Goal: Transaction & Acquisition: Book appointment/travel/reservation

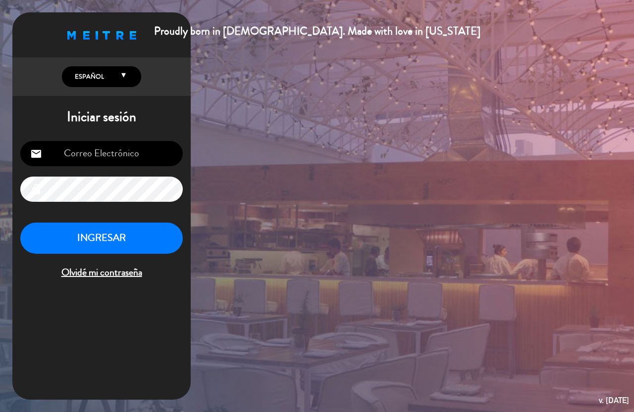
type input "[EMAIL_ADDRESS][PERSON_NAME][DOMAIN_NAME]"
click at [113, 234] on button "INGRESAR" at bounding box center [101, 238] width 162 height 31
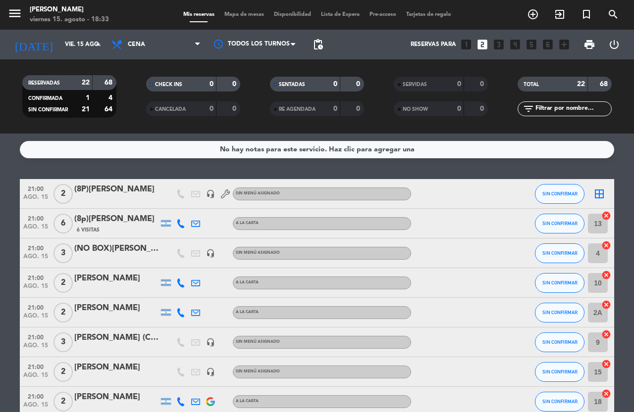
click at [126, 246] on div "(NO BOX)[PERSON_NAME] CELLO" at bounding box center [116, 249] width 84 height 13
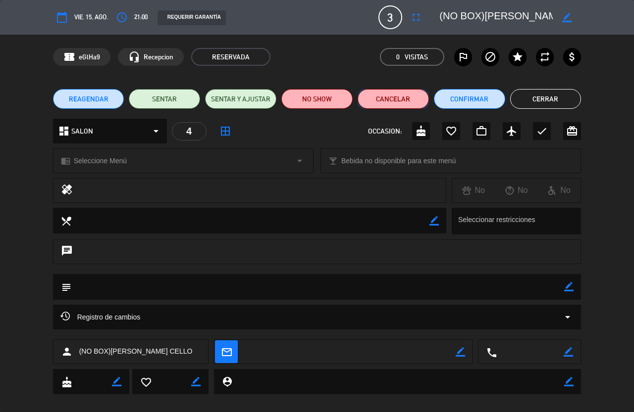
click at [392, 97] on button "Cancelar" at bounding box center [392, 99] width 71 height 20
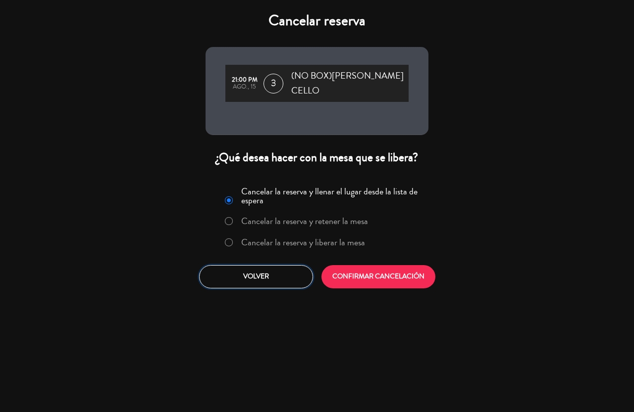
click at [268, 271] on button "Volver" at bounding box center [256, 276] width 114 height 23
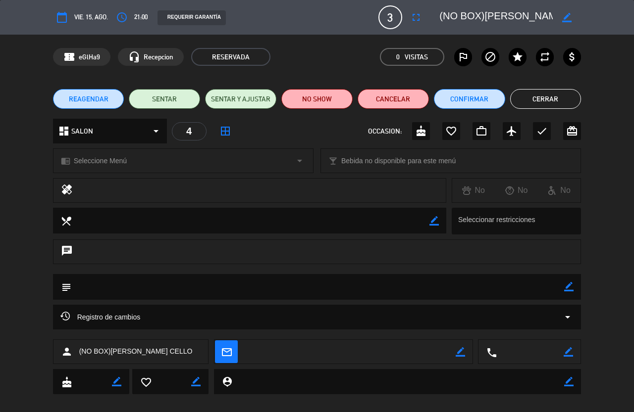
click at [541, 98] on button "Cerrar" at bounding box center [545, 99] width 71 height 20
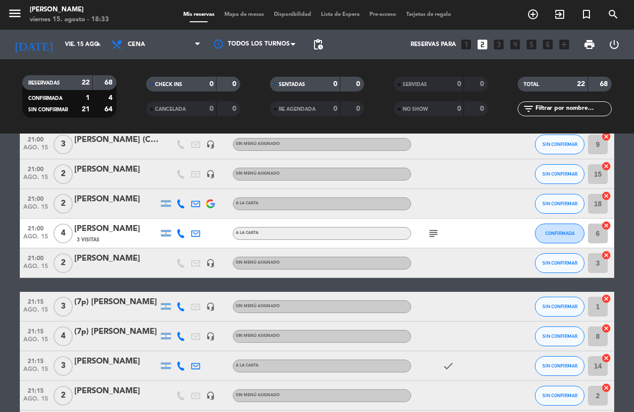
scroll to position [247, 0]
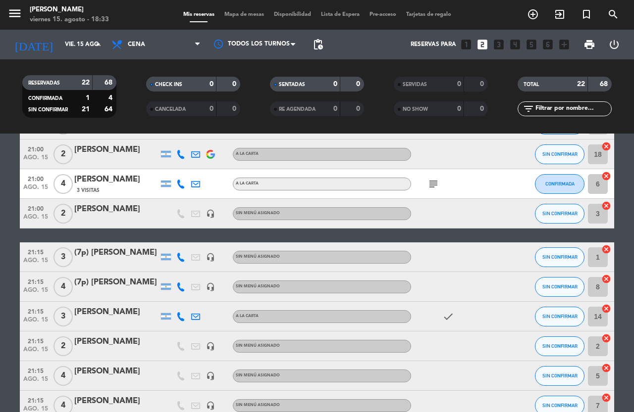
click at [433, 184] on icon "subject" at bounding box center [433, 184] width 12 height 12
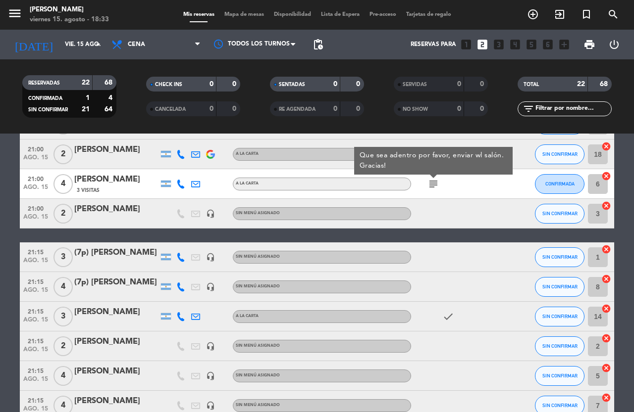
click at [433, 184] on icon "subject" at bounding box center [433, 184] width 12 height 12
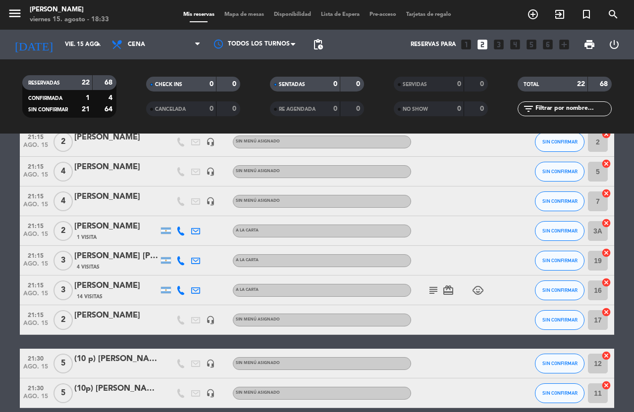
scroll to position [495, 0]
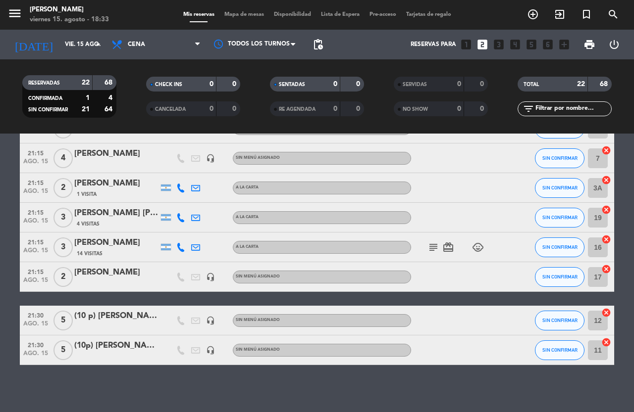
click at [434, 250] on icon "subject" at bounding box center [433, 248] width 12 height 12
click at [0, 289] on bookings-row "21:00 ago. 15 2 (8P)[PERSON_NAME] headset_mic Sin menú asignado SIN CONFIRMAR b…" at bounding box center [317, 24] width 634 height 681
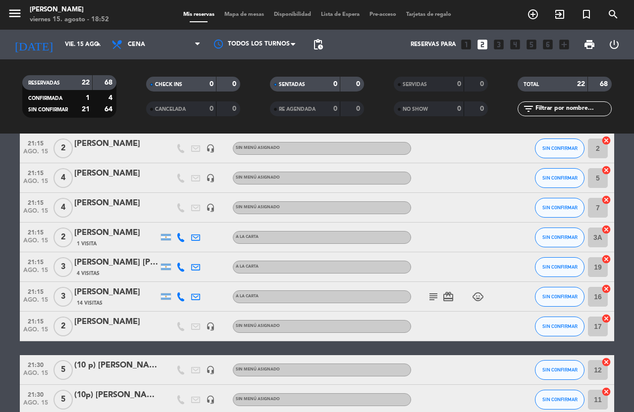
scroll to position [497, 0]
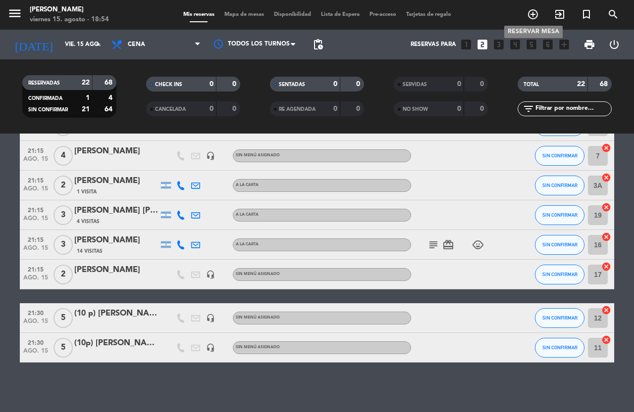
click at [534, 14] on icon "add_circle_outline" at bounding box center [533, 14] width 12 height 12
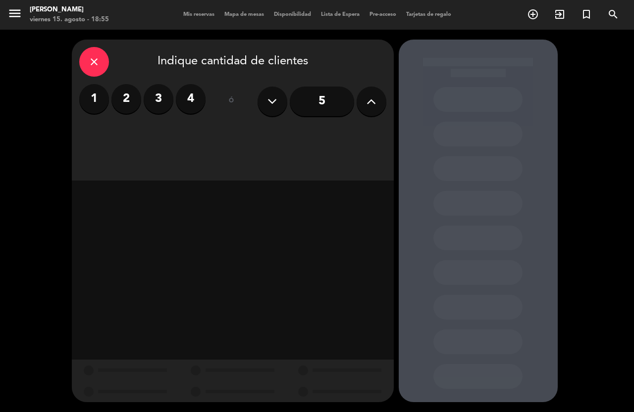
click at [368, 104] on icon at bounding box center [370, 101] width 9 height 15
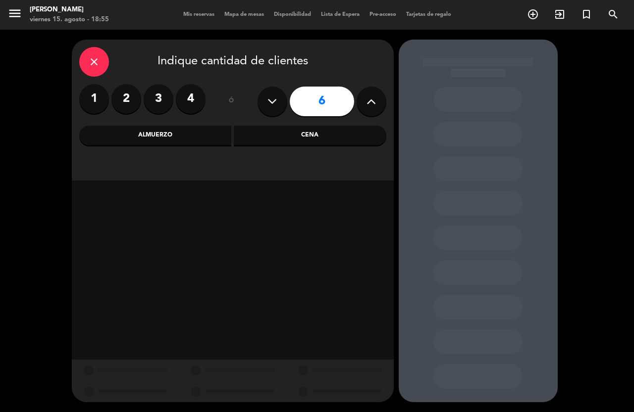
click at [301, 133] on div "Cena" at bounding box center [310, 136] width 152 height 20
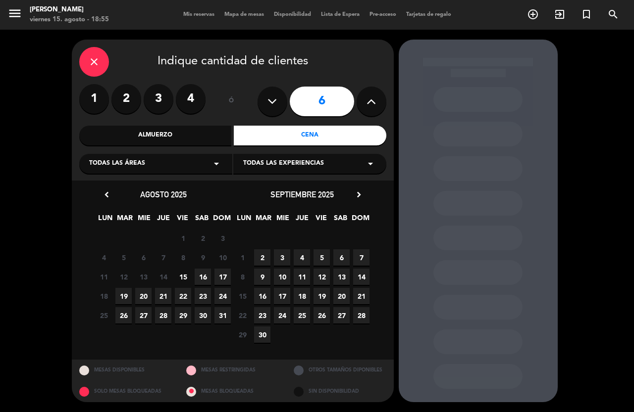
click at [202, 278] on span "16" at bounding box center [203, 277] width 16 height 16
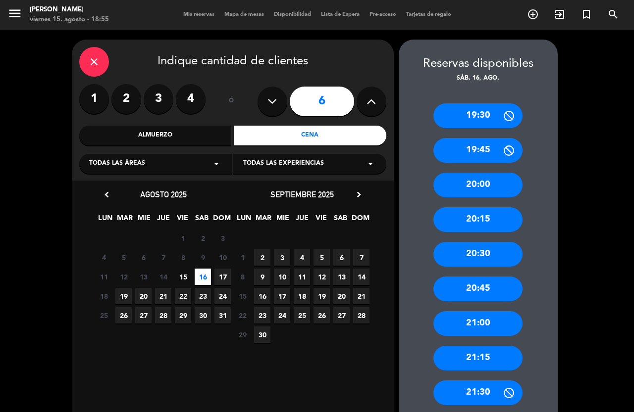
scroll to position [90, 0]
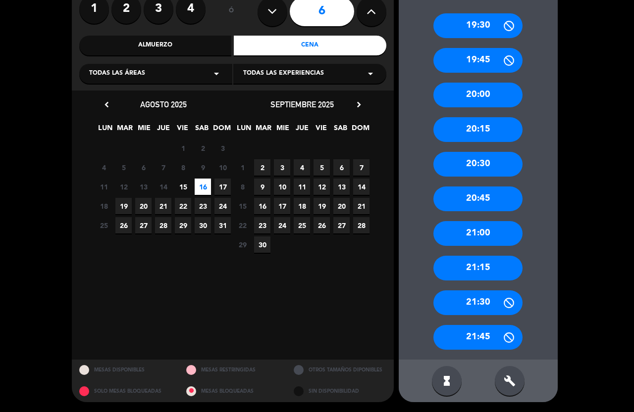
click at [470, 235] on div "21:00" at bounding box center [477, 233] width 89 height 25
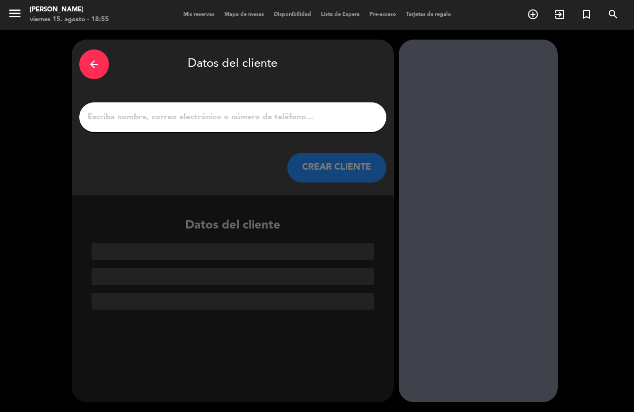
scroll to position [0, 0]
click at [208, 114] on input "1" at bounding box center [233, 117] width 292 height 14
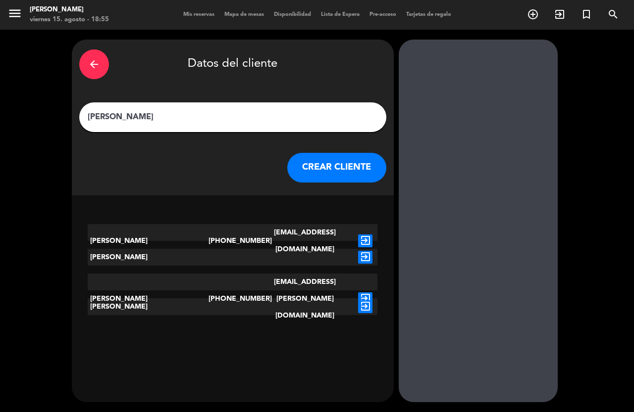
type input "[PERSON_NAME]"
click at [317, 159] on button "CREAR CLIENTE" at bounding box center [336, 168] width 99 height 30
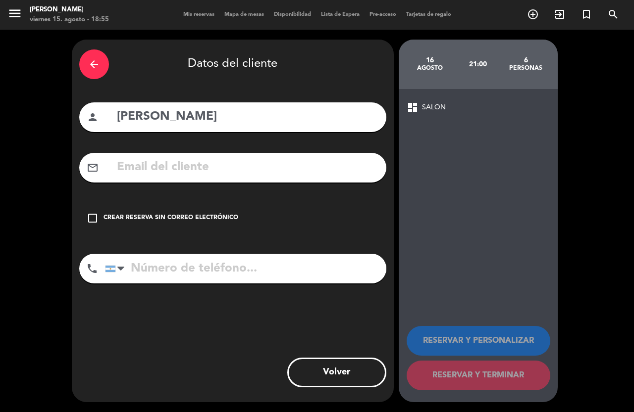
click at [180, 212] on div "check_box_outline_blank Crear reserva sin correo electrónico" at bounding box center [232, 218] width 307 height 30
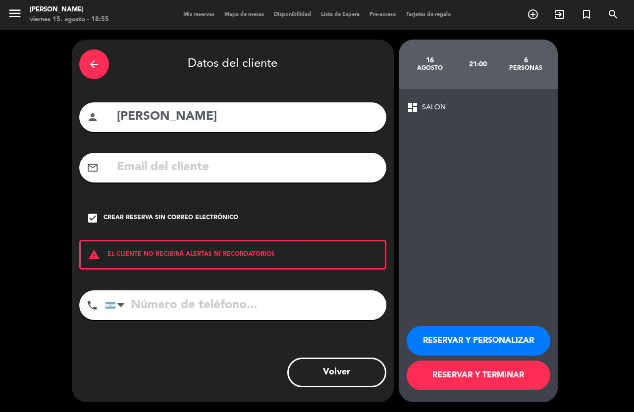
click at [472, 374] on button "RESERVAR Y TERMINAR" at bounding box center [478, 376] width 144 height 30
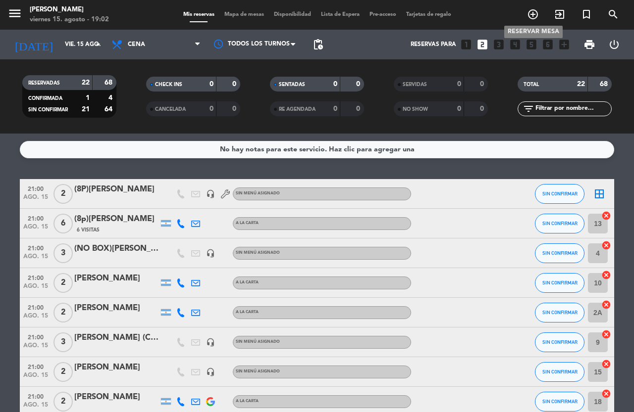
click at [529, 15] on icon "add_circle_outline" at bounding box center [533, 14] width 12 height 12
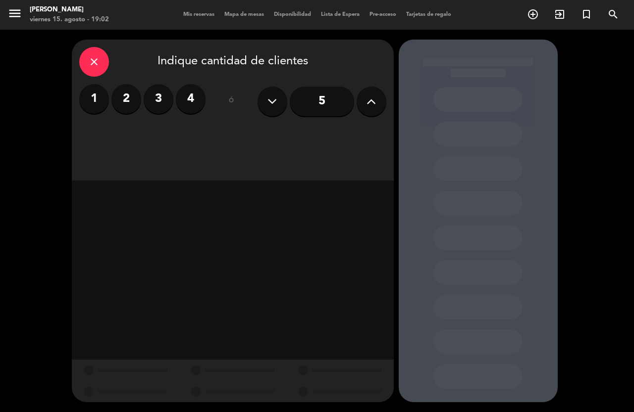
click at [126, 91] on label "2" at bounding box center [126, 99] width 30 height 30
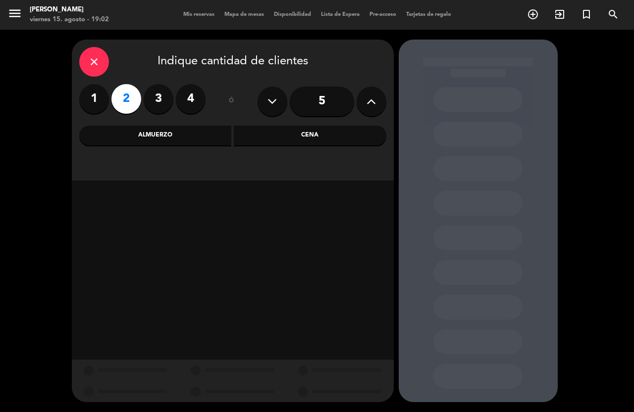
click at [197, 139] on div "Almuerzo" at bounding box center [155, 136] width 152 height 20
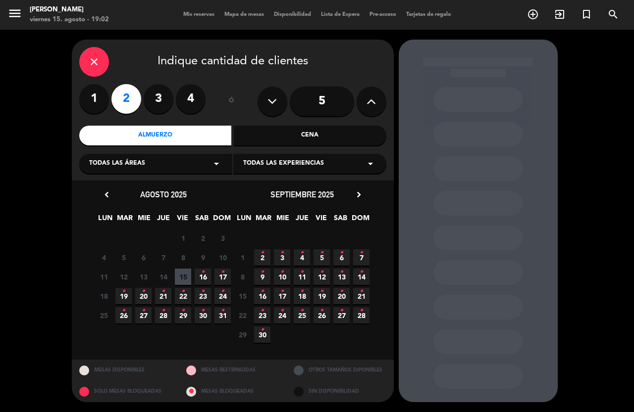
click at [198, 275] on span "16 •" at bounding box center [203, 277] width 16 height 16
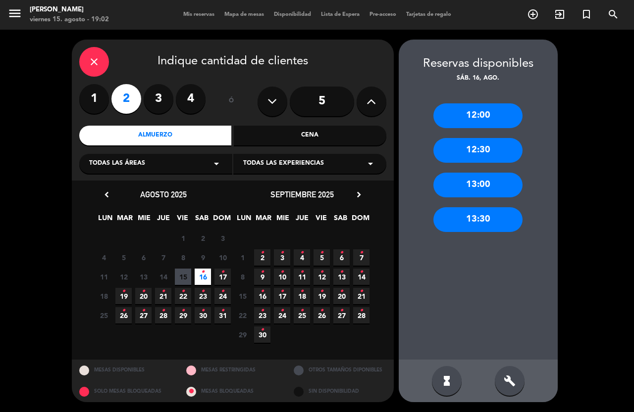
click at [477, 189] on div "13:00" at bounding box center [477, 185] width 89 height 25
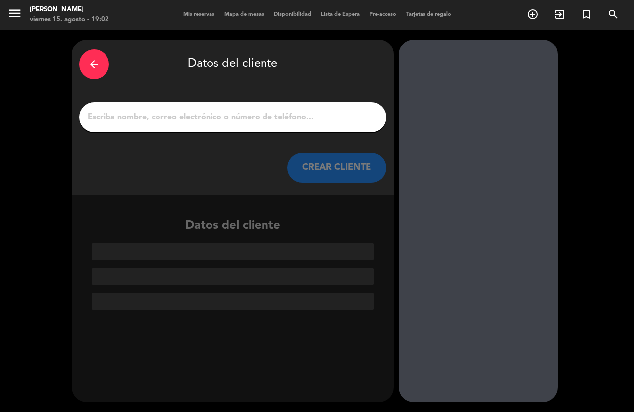
click at [187, 124] on input "1" at bounding box center [233, 117] width 292 height 14
click at [187, 123] on input "1" at bounding box center [233, 117] width 292 height 14
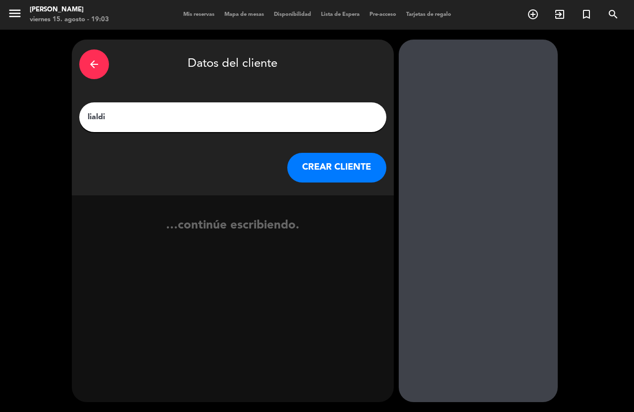
type input "lialdi"
click at [310, 161] on button "CREAR CLIENTE" at bounding box center [336, 168] width 99 height 30
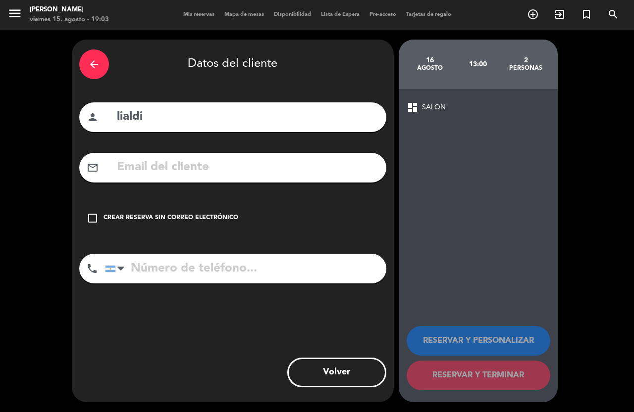
click at [164, 220] on div "Crear reserva sin correo electrónico" at bounding box center [170, 218] width 135 height 10
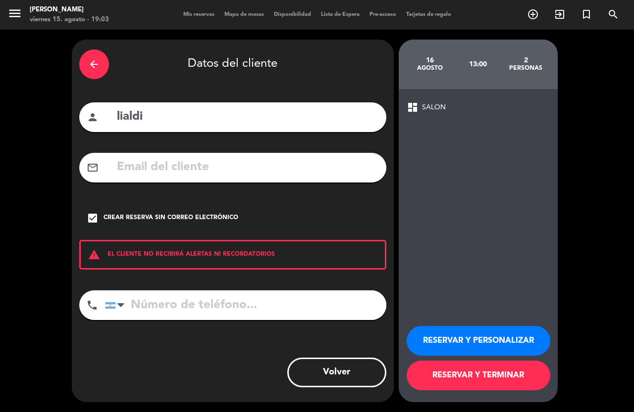
click at [460, 383] on button "RESERVAR Y TERMINAR" at bounding box center [478, 376] width 144 height 30
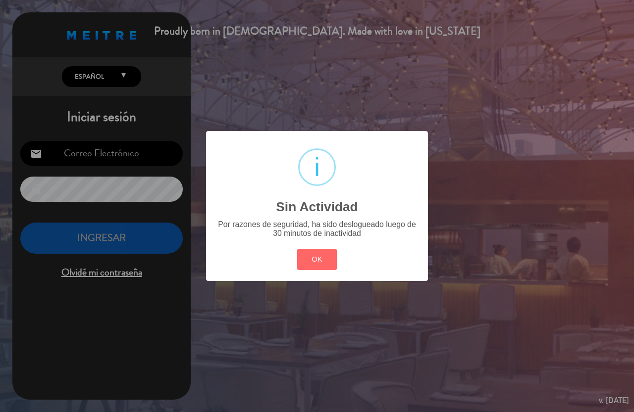
type input "[EMAIL_ADDRESS][PERSON_NAME][DOMAIN_NAME]"
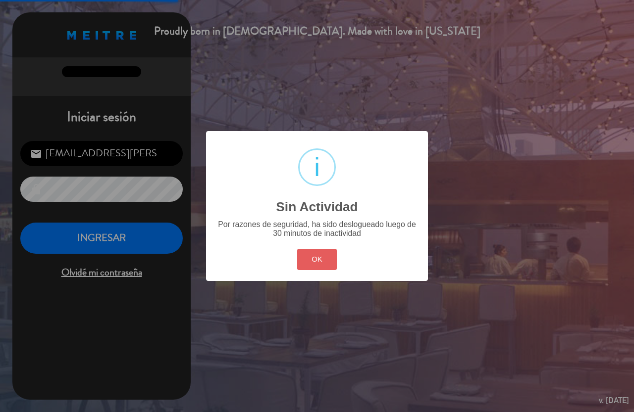
click at [320, 258] on button "OK" at bounding box center [317, 259] width 40 height 21
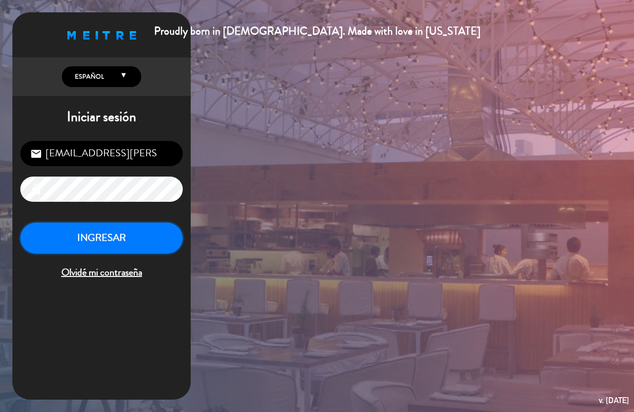
click at [98, 223] on button "INGRESAR" at bounding box center [101, 238] width 162 height 31
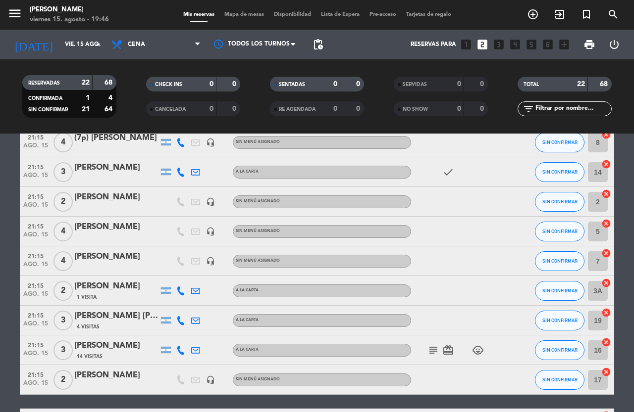
scroll to position [99, 0]
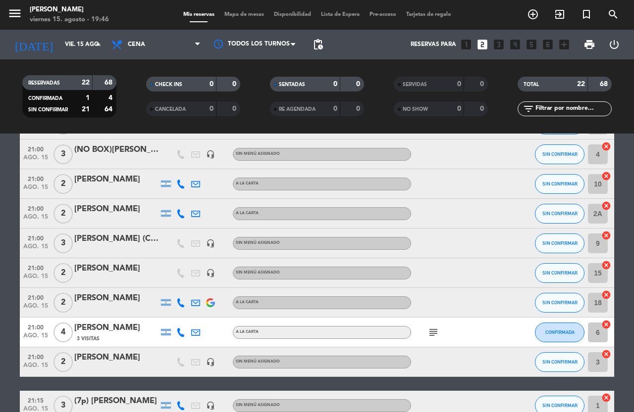
click at [432, 334] on icon "subject" at bounding box center [433, 333] width 12 height 12
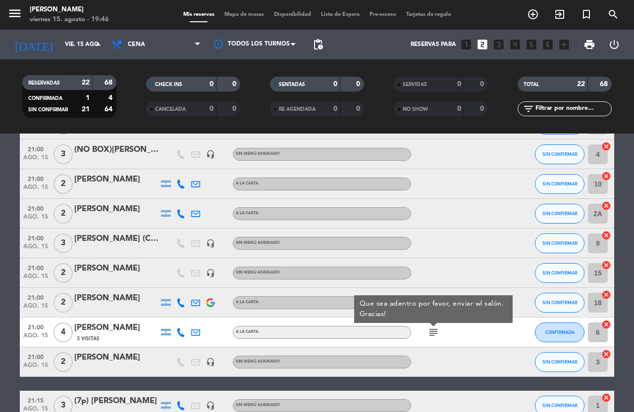
click at [433, 335] on icon "subject" at bounding box center [433, 333] width 12 height 12
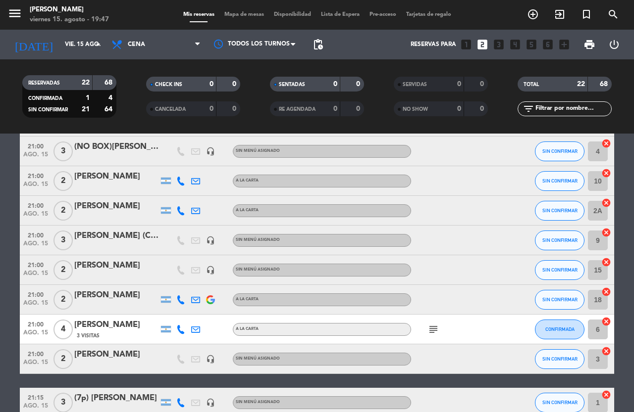
scroll to position [448, 0]
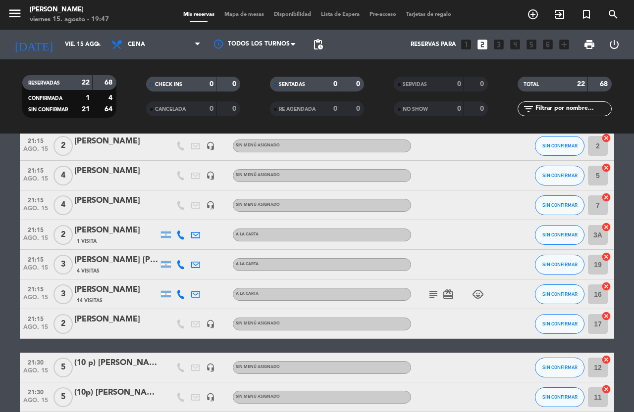
click at [433, 294] on icon "subject" at bounding box center [433, 295] width 12 height 12
click at [446, 295] on icon "card_giftcard" at bounding box center [448, 295] width 12 height 12
click at [478, 291] on icon "child_care" at bounding box center [478, 295] width 12 height 12
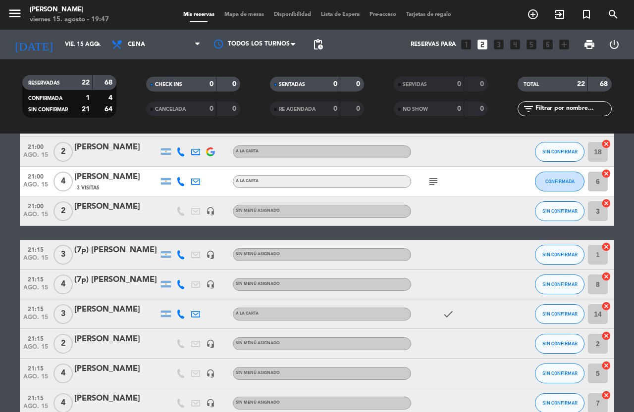
click at [434, 186] on icon "subject" at bounding box center [433, 182] width 12 height 12
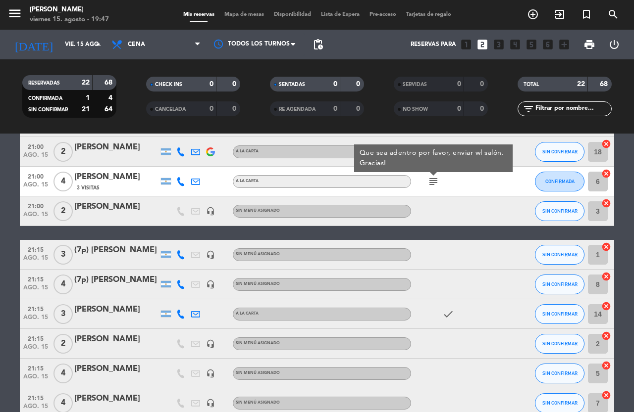
click at [433, 180] on icon "subject" at bounding box center [433, 182] width 12 height 12
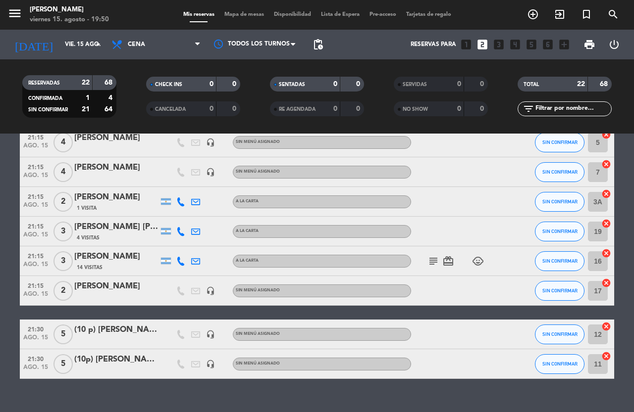
scroll to position [497, 0]
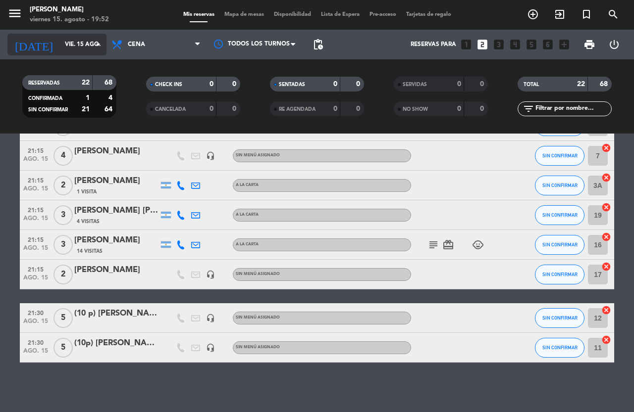
click at [60, 48] on input "vie. 15 ago." at bounding box center [99, 44] width 79 height 17
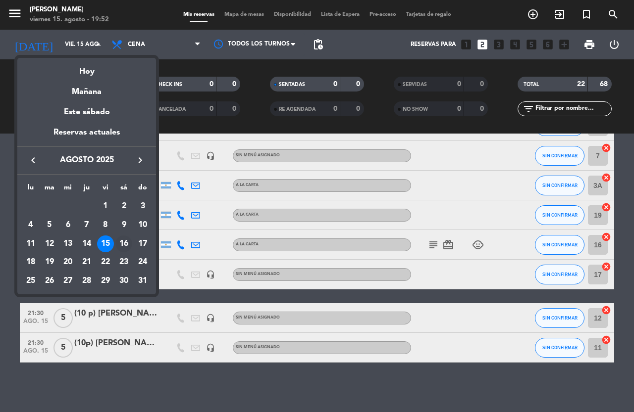
click at [122, 247] on div "16" at bounding box center [123, 244] width 17 height 17
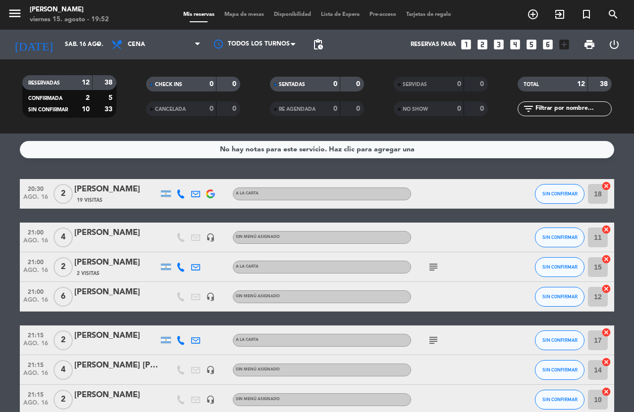
scroll to position [200, 0]
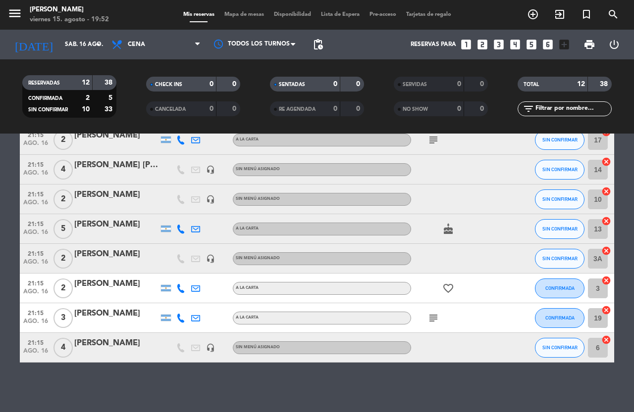
click at [429, 315] on icon "subject" at bounding box center [433, 318] width 12 height 12
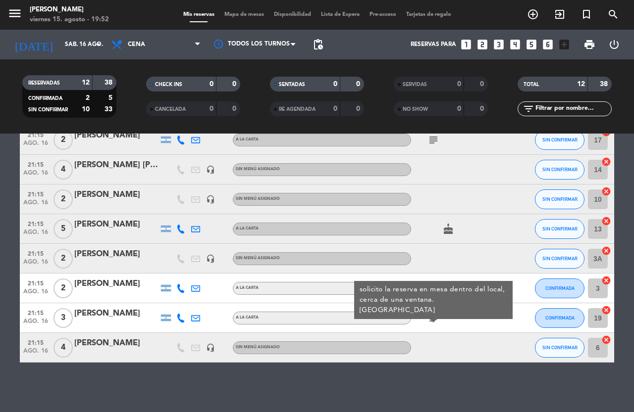
click at [430, 316] on icon "subject" at bounding box center [433, 318] width 12 height 12
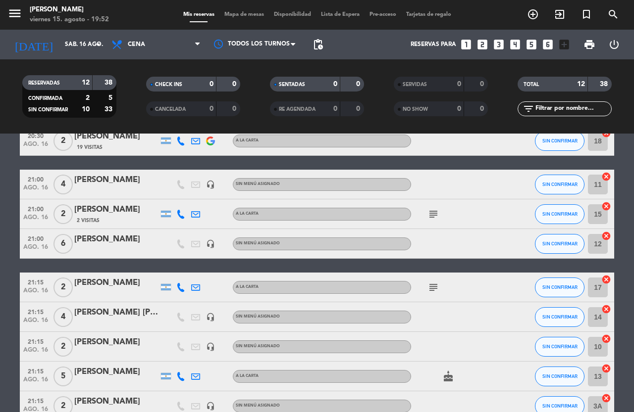
scroll to position [52, 0]
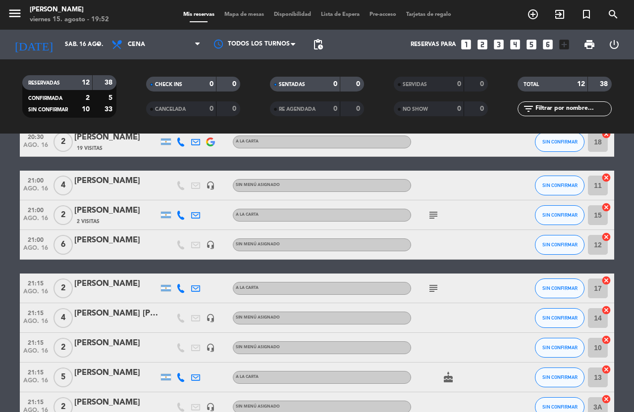
click at [435, 290] on icon "subject" at bounding box center [433, 289] width 12 height 12
click at [433, 214] on icon "subject" at bounding box center [433, 215] width 12 height 12
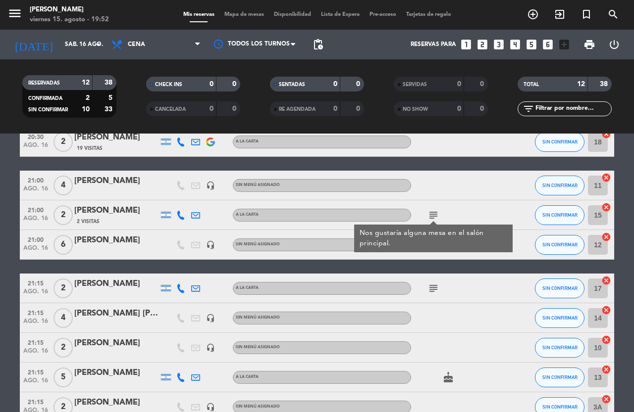
click at [432, 214] on icon "subject" at bounding box center [433, 215] width 12 height 12
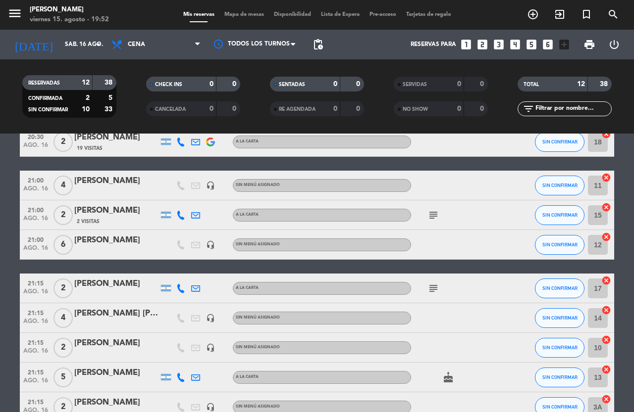
scroll to position [0, 0]
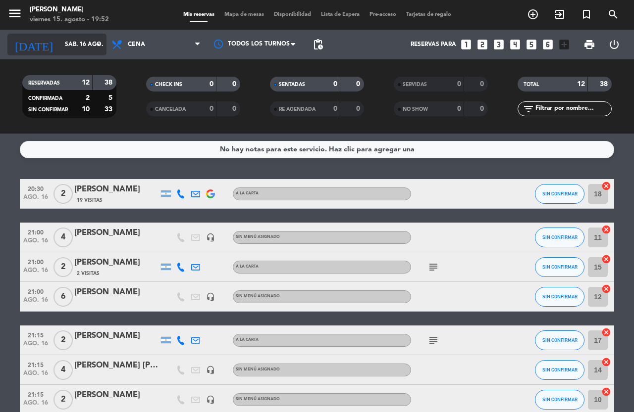
click at [79, 42] on input "sáb. 16 ago." at bounding box center [99, 44] width 79 height 17
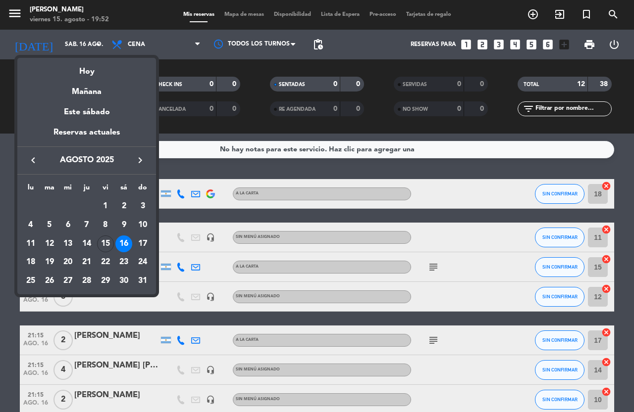
click at [153, 47] on div at bounding box center [317, 206] width 634 height 412
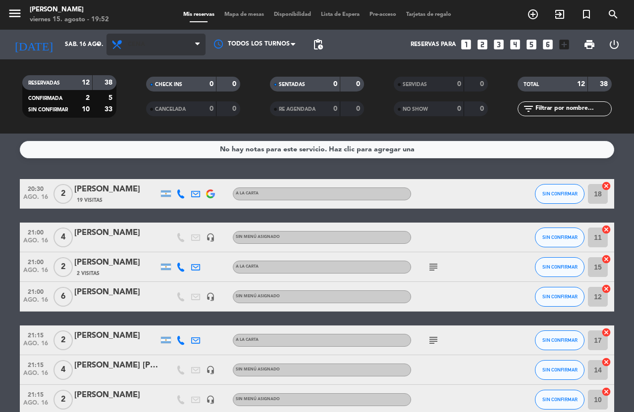
click at [189, 45] on span "Cena" at bounding box center [155, 45] width 99 height 22
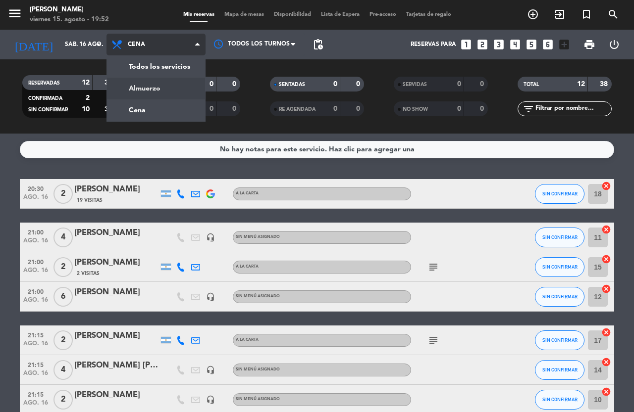
click at [188, 93] on div "menu [PERSON_NAME] 15. [PERSON_NAME] - 19:52 Mis reservas Mapa de mesas Disponi…" at bounding box center [317, 67] width 634 height 134
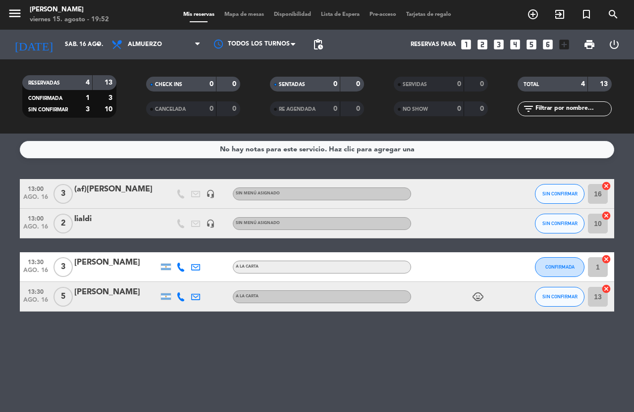
click at [482, 293] on icon "child_care" at bounding box center [478, 297] width 12 height 12
click at [480, 294] on icon "child_care" at bounding box center [478, 297] width 12 height 12
click at [82, 39] on input "sáb. 16 ago." at bounding box center [99, 44] width 79 height 17
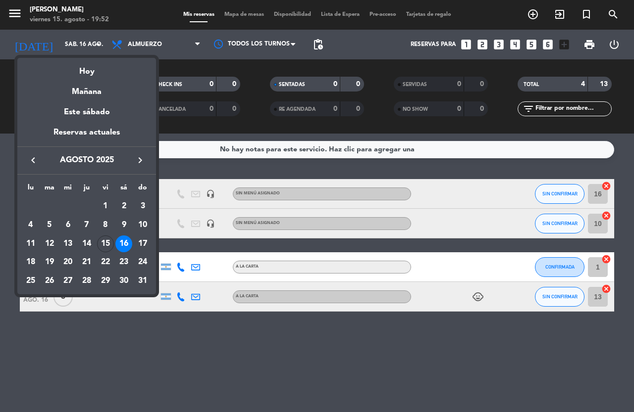
click at [100, 244] on div "15" at bounding box center [105, 244] width 17 height 17
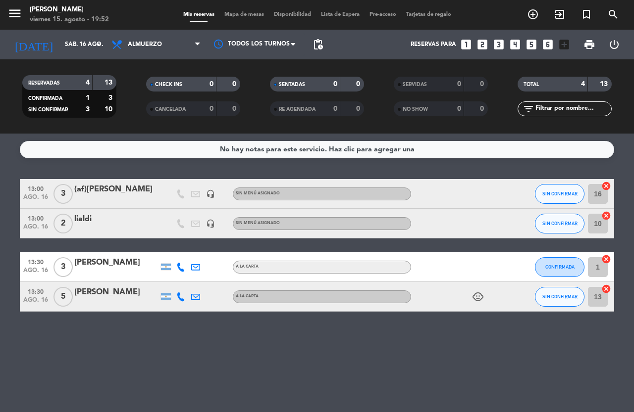
type input "vie. 15 ago."
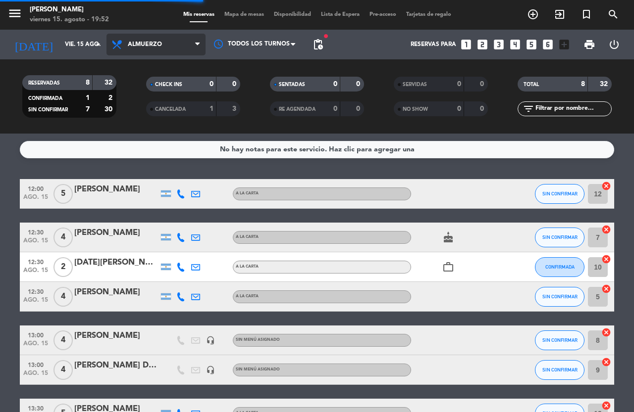
click at [147, 40] on span "Almuerzo" at bounding box center [155, 45] width 99 height 22
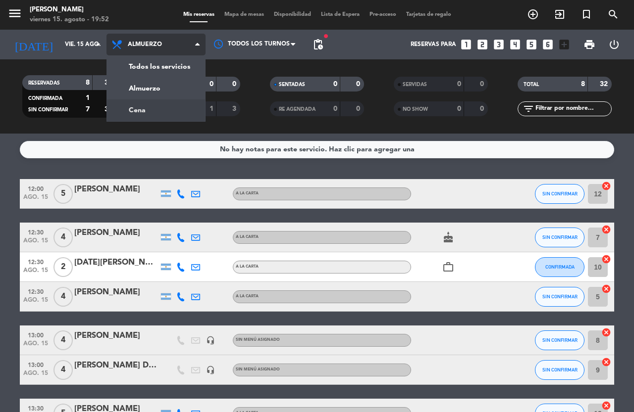
click at [156, 112] on div "menu [PERSON_NAME] 15. [PERSON_NAME] - 19:52 Mis reservas Mapa de mesas Disponi…" at bounding box center [317, 67] width 634 height 134
